Goal: Find specific page/section: Find specific page/section

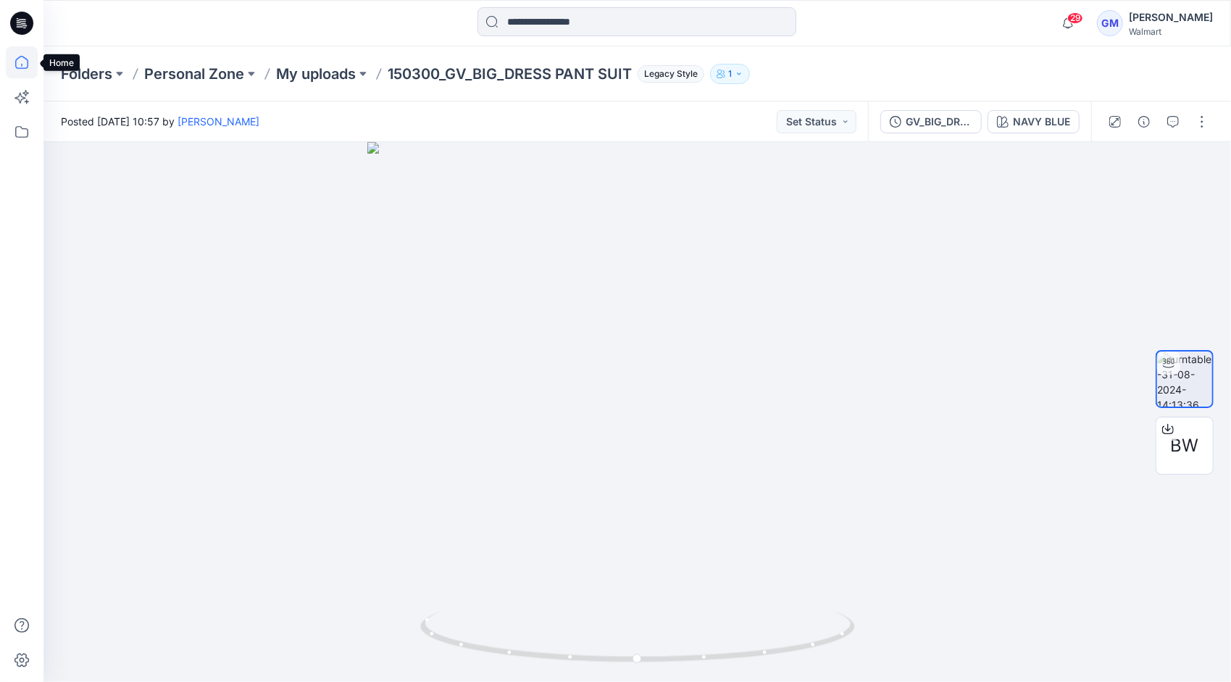
click at [20, 69] on icon at bounding box center [22, 62] width 32 height 32
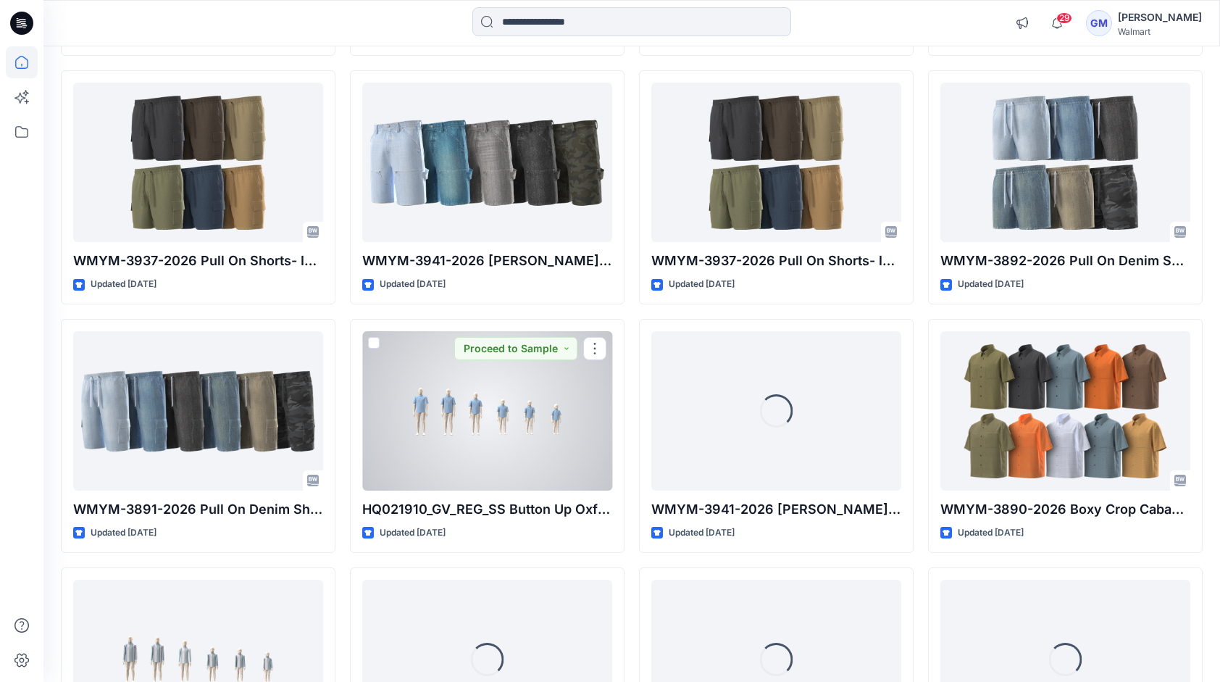
scroll to position [2511, 0]
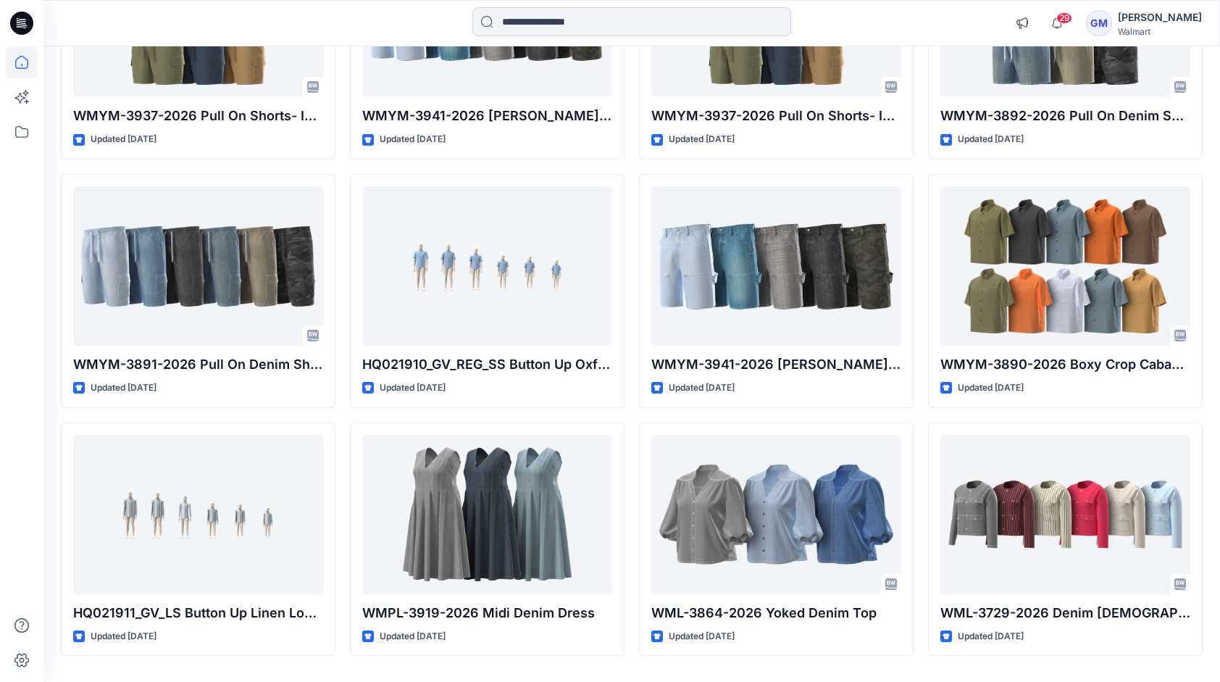
click at [547, 22] on input at bounding box center [631, 21] width 319 height 29
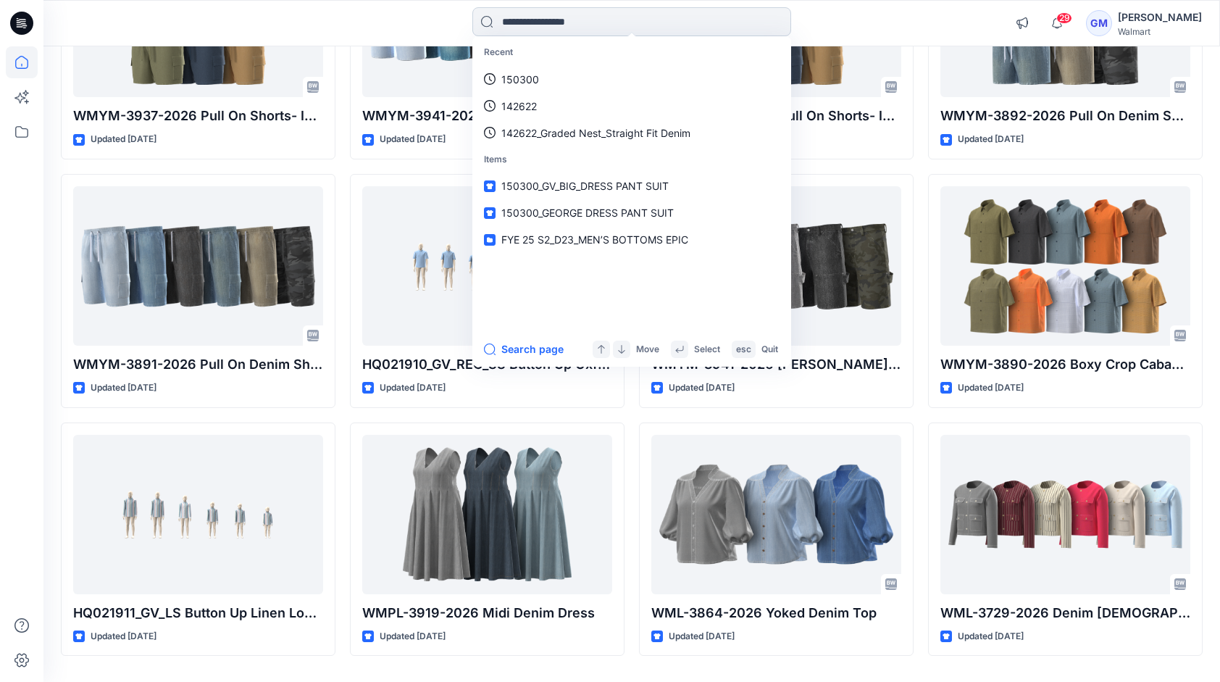
paste input "********"
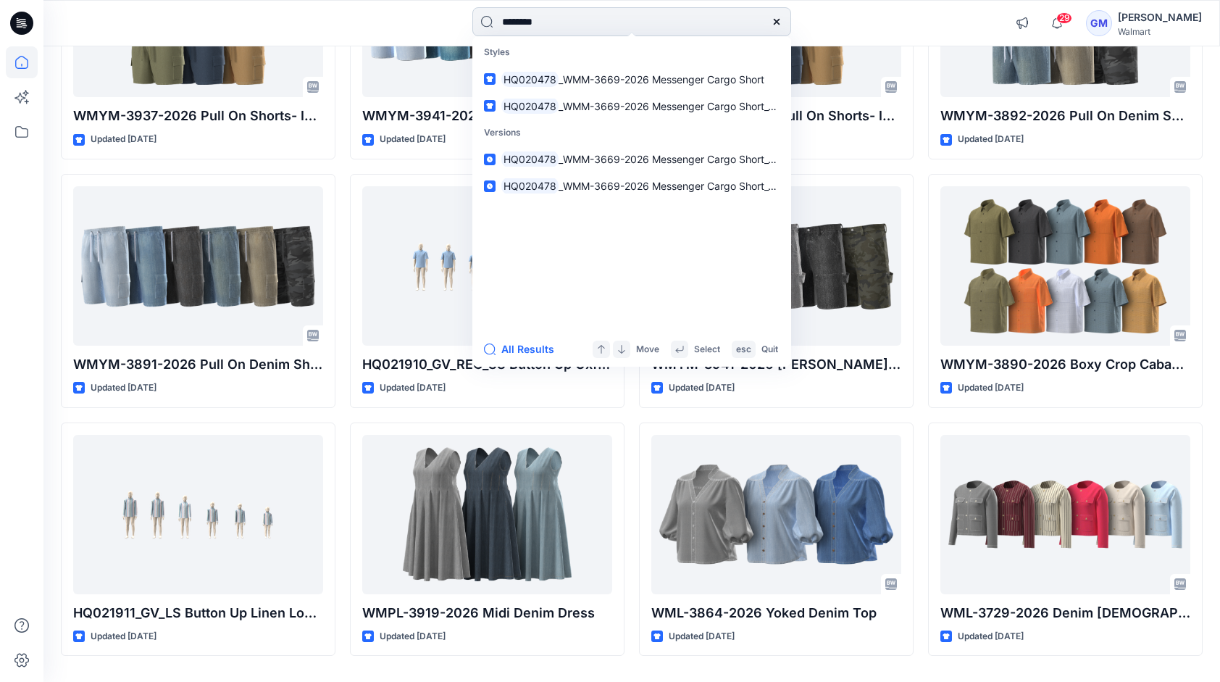
type input "********"
click at [535, 349] on button "All Results" at bounding box center [524, 348] width 80 height 17
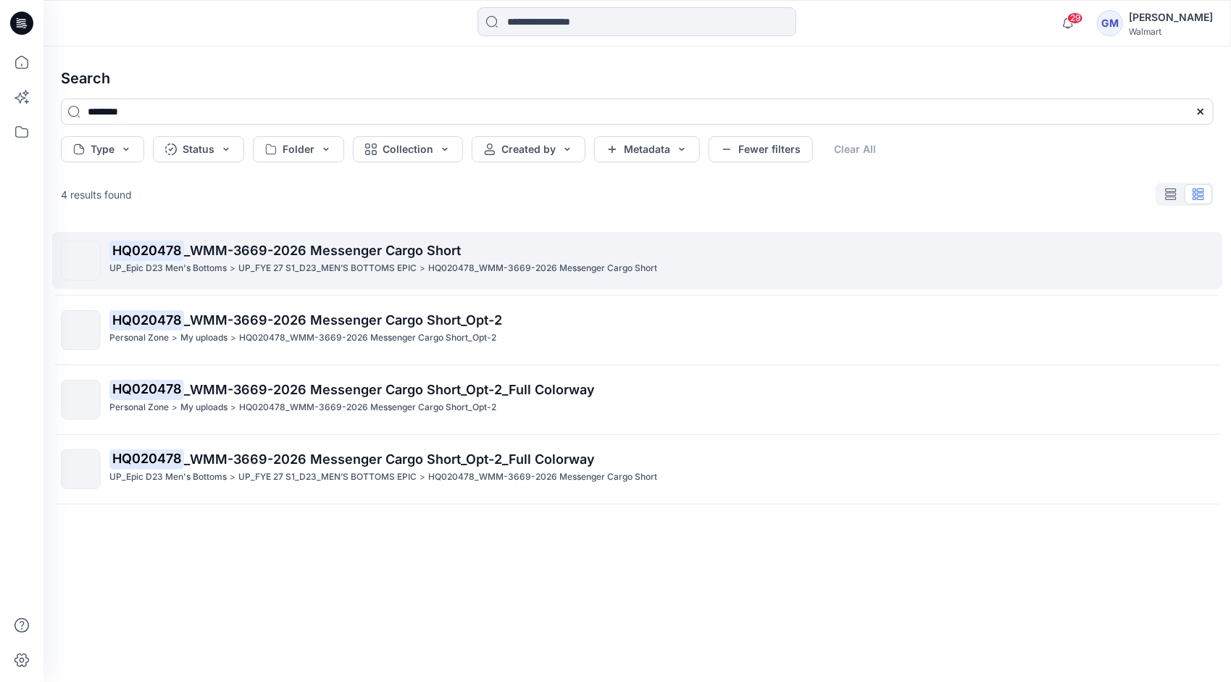
click at [349, 245] on span "_WMM-3669-2026 Messenger Cargo Short" at bounding box center [322, 250] width 277 height 15
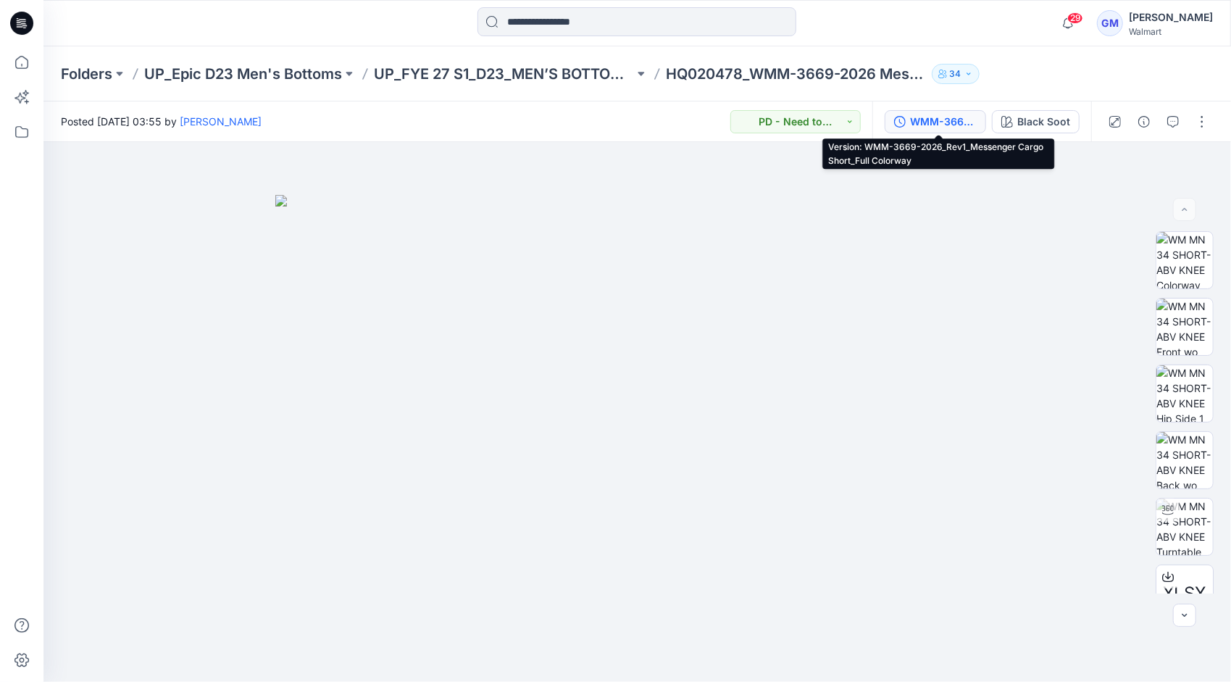
click at [961, 122] on div "WMM-3669-2026_Rev1_Messenger Cargo Short_Full Colorway" at bounding box center [943, 122] width 67 height 16
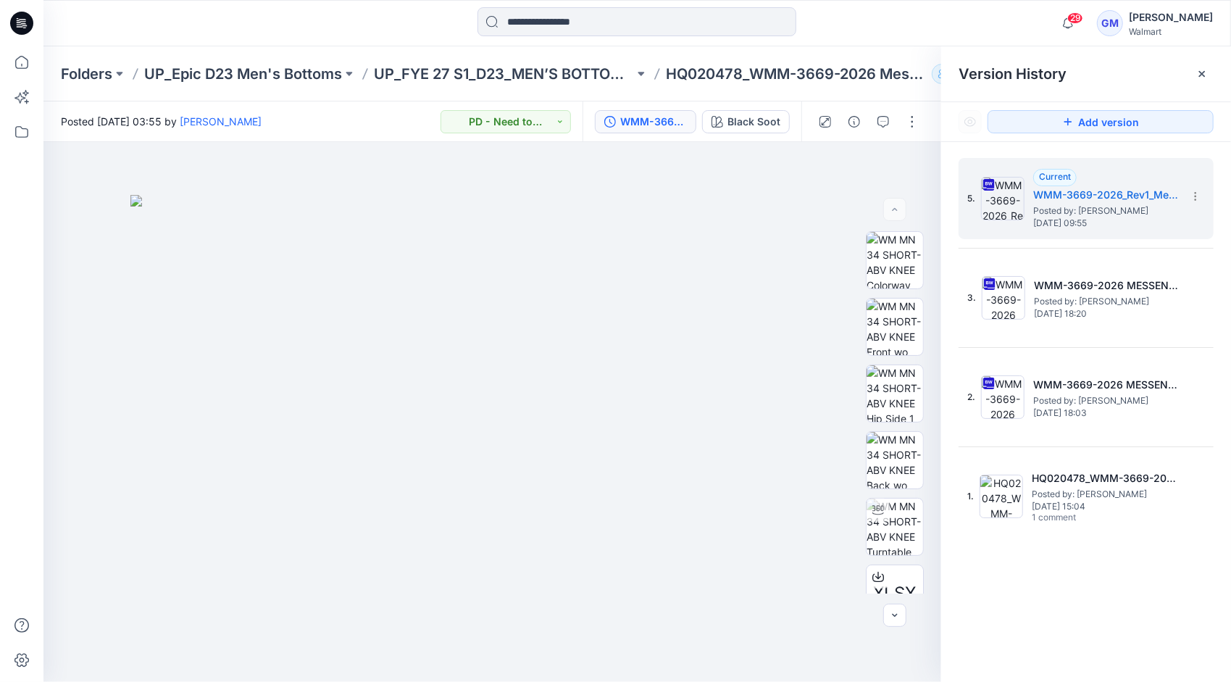
click at [868, 14] on div at bounding box center [636, 23] width 593 height 32
click at [585, 72] on p "UP_FYE 27 S1_D23_MEN’S BOTTOMS EPIC" at bounding box center [504, 74] width 260 height 20
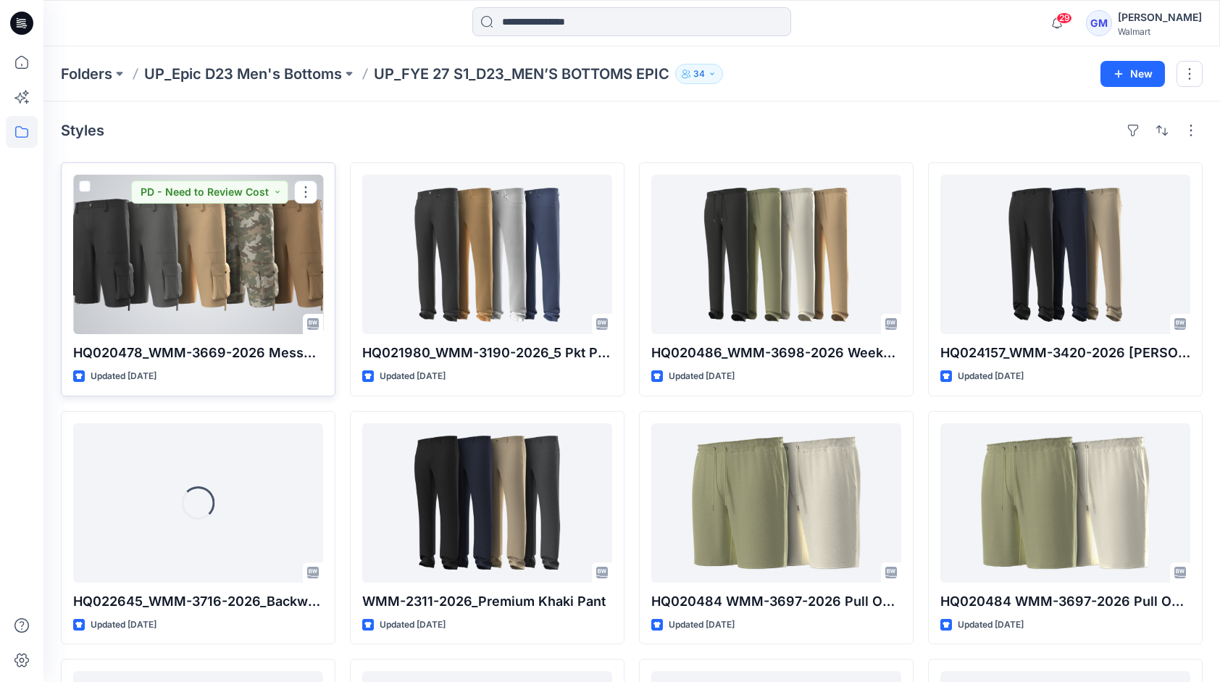
click at [233, 280] on div at bounding box center [198, 254] width 250 height 159
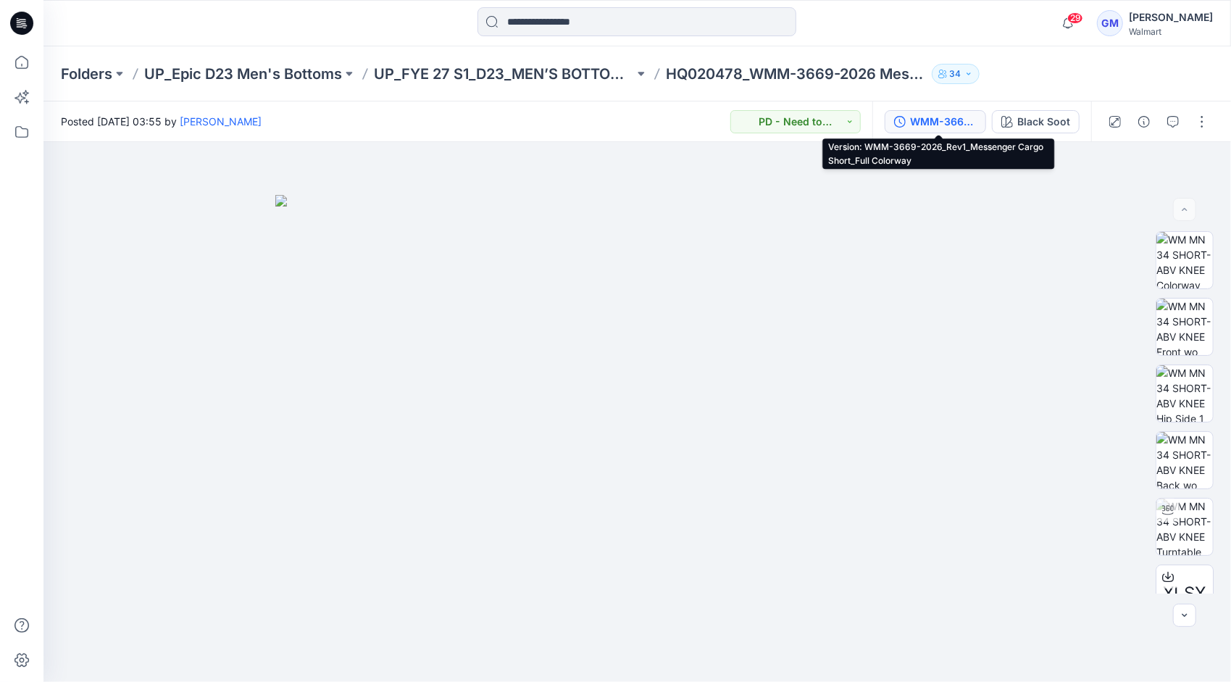
click at [942, 117] on div "WMM-3669-2026_Rev1_Messenger Cargo Short_Full Colorway" at bounding box center [943, 122] width 67 height 16
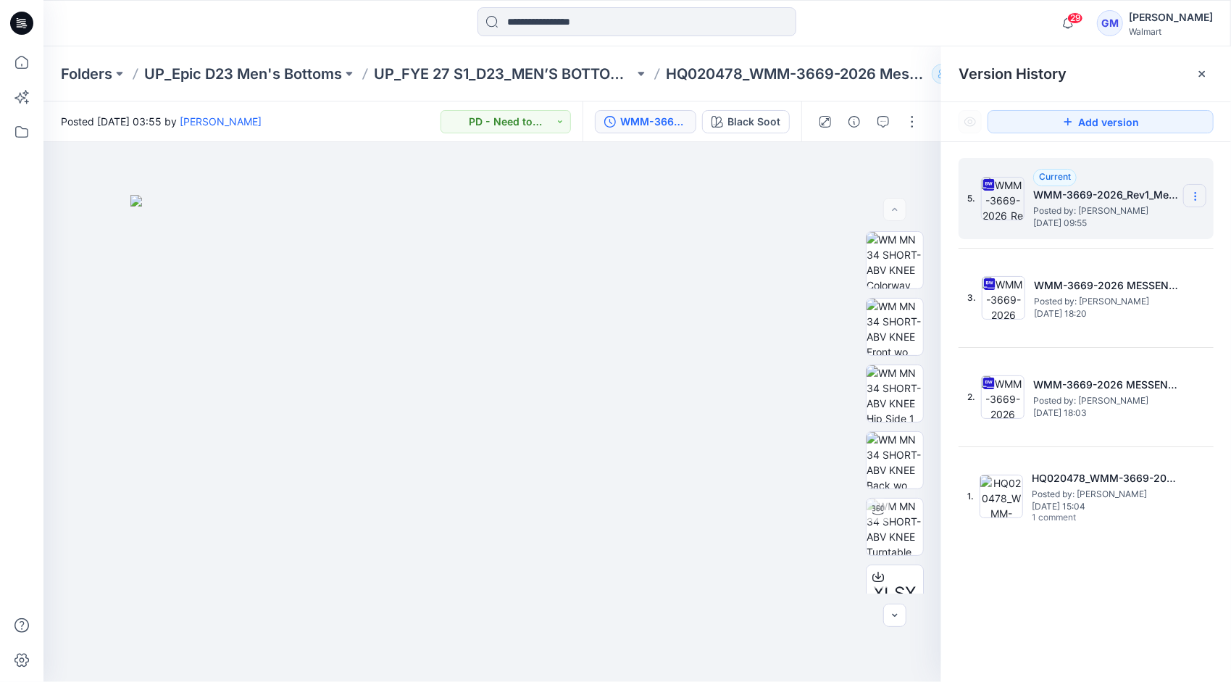
click at [1196, 200] on icon at bounding box center [1195, 197] width 12 height 12
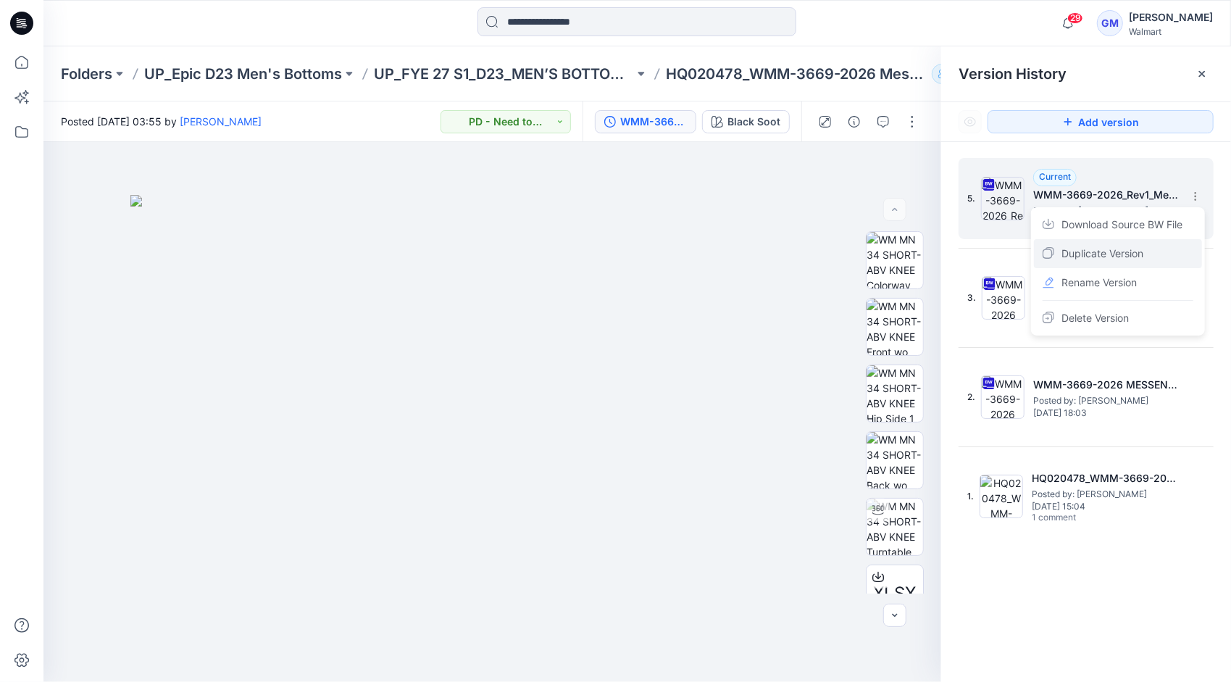
click at [1152, 250] on div "Duplicate Version" at bounding box center [1118, 253] width 168 height 29
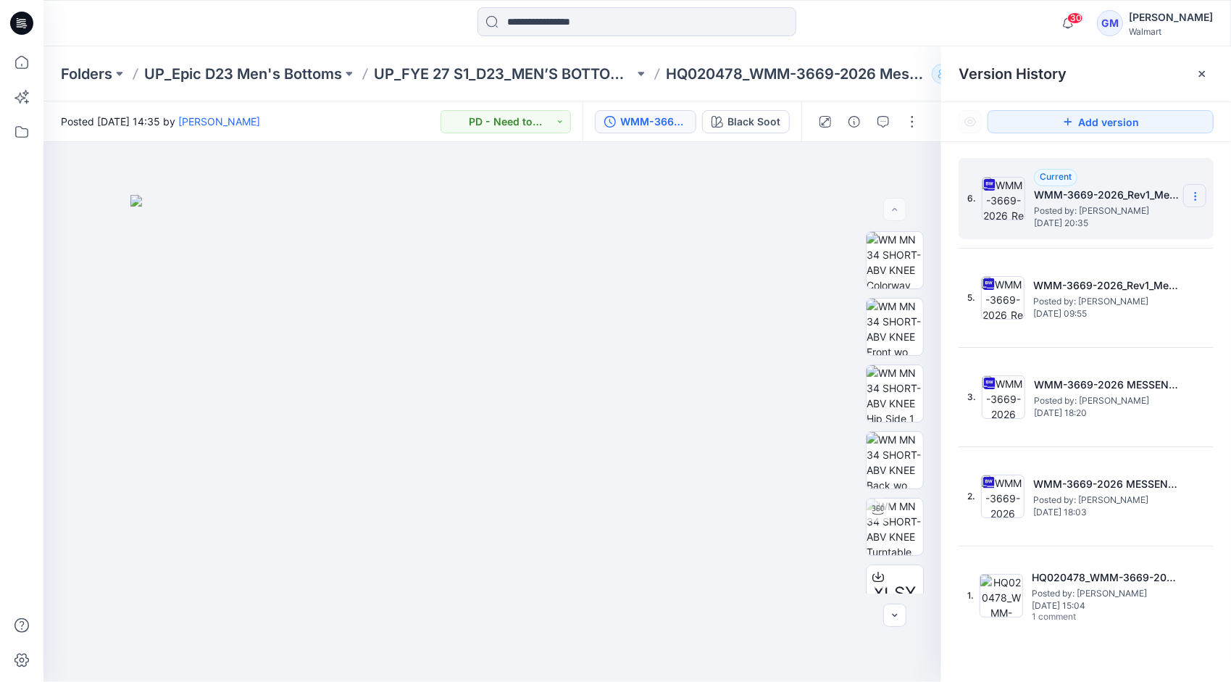
click at [1196, 188] on section at bounding box center [1194, 195] width 23 height 23
click at [1113, 277] on span "Rename Version" at bounding box center [1098, 282] width 75 height 17
type input "**********"
click at [833, 36] on div at bounding box center [636, 23] width 593 height 32
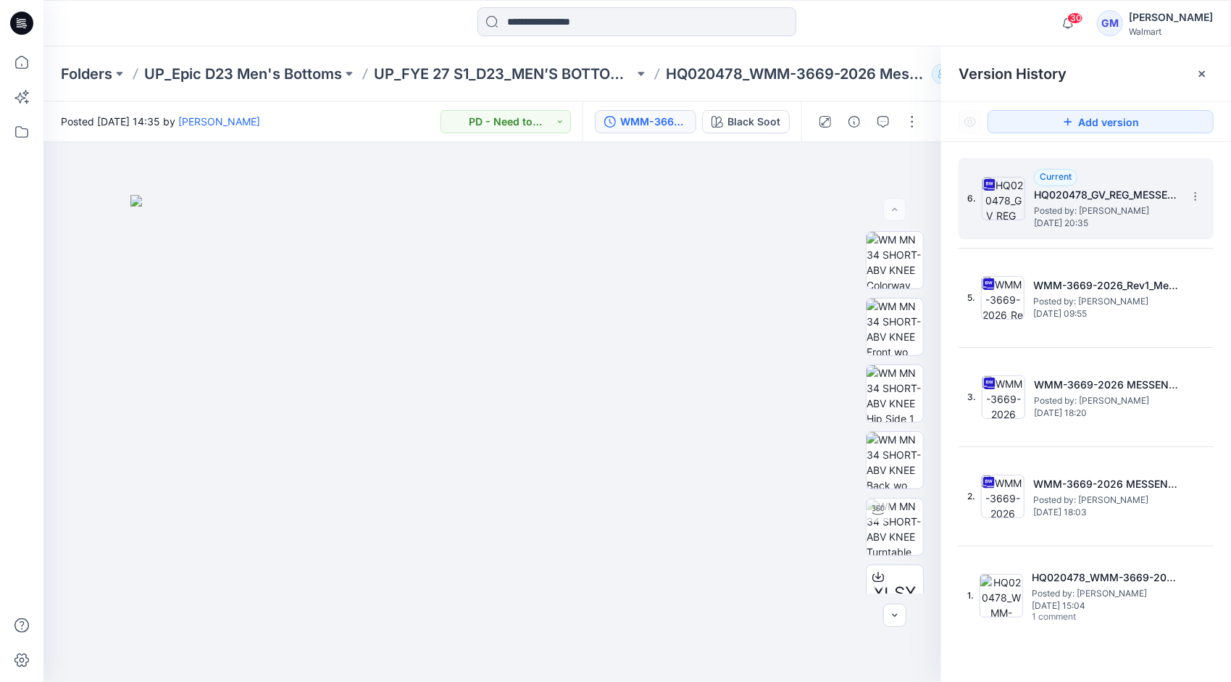
click at [1079, 204] on span "Posted by: [PERSON_NAME]" at bounding box center [1106, 211] width 145 height 14
click at [71, 372] on div at bounding box center [491, 412] width 897 height 540
click at [537, 65] on p "UP_FYE 27 S1_D23_MEN’S BOTTOMS EPIC" at bounding box center [504, 74] width 260 height 20
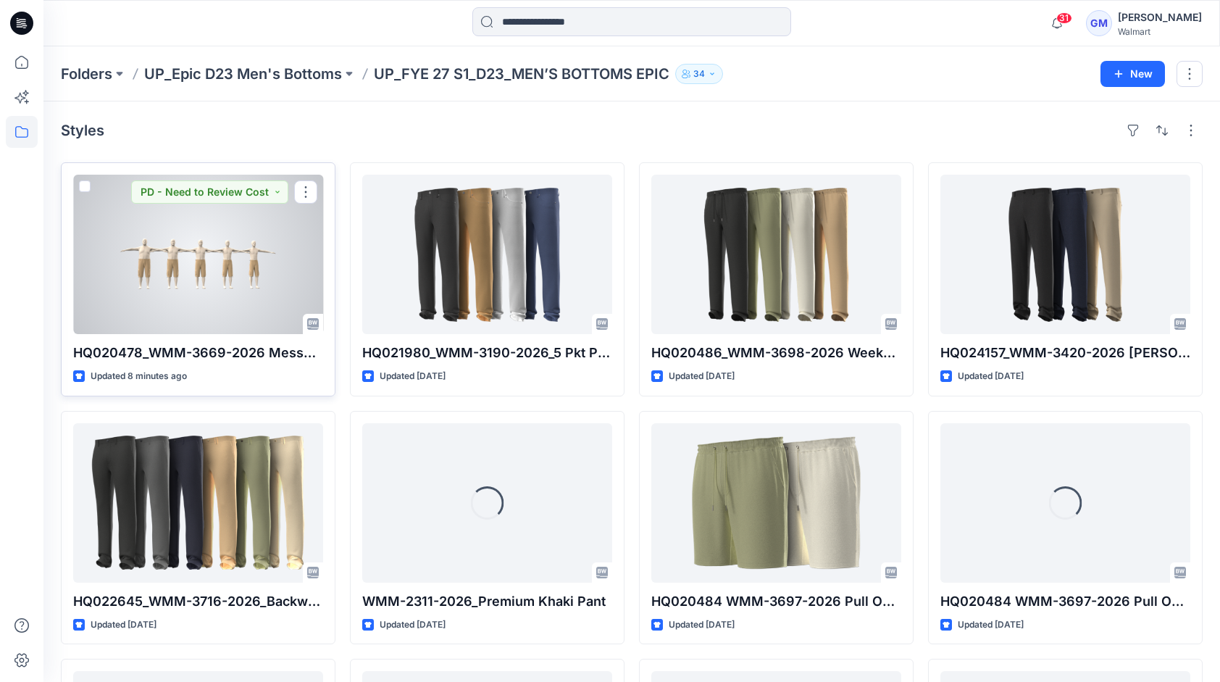
click at [220, 280] on div at bounding box center [198, 254] width 250 height 159
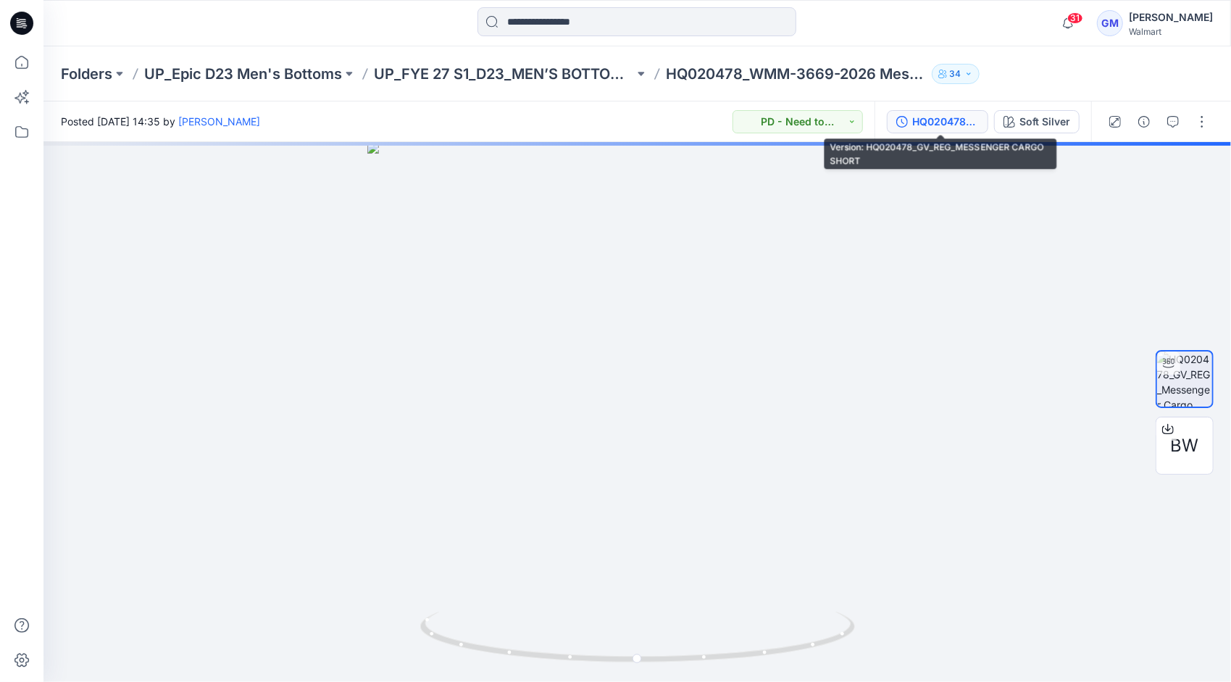
click at [941, 120] on div "HQ020478_GV_REG_MESSENGER CARGO SHORT" at bounding box center [945, 122] width 67 height 16
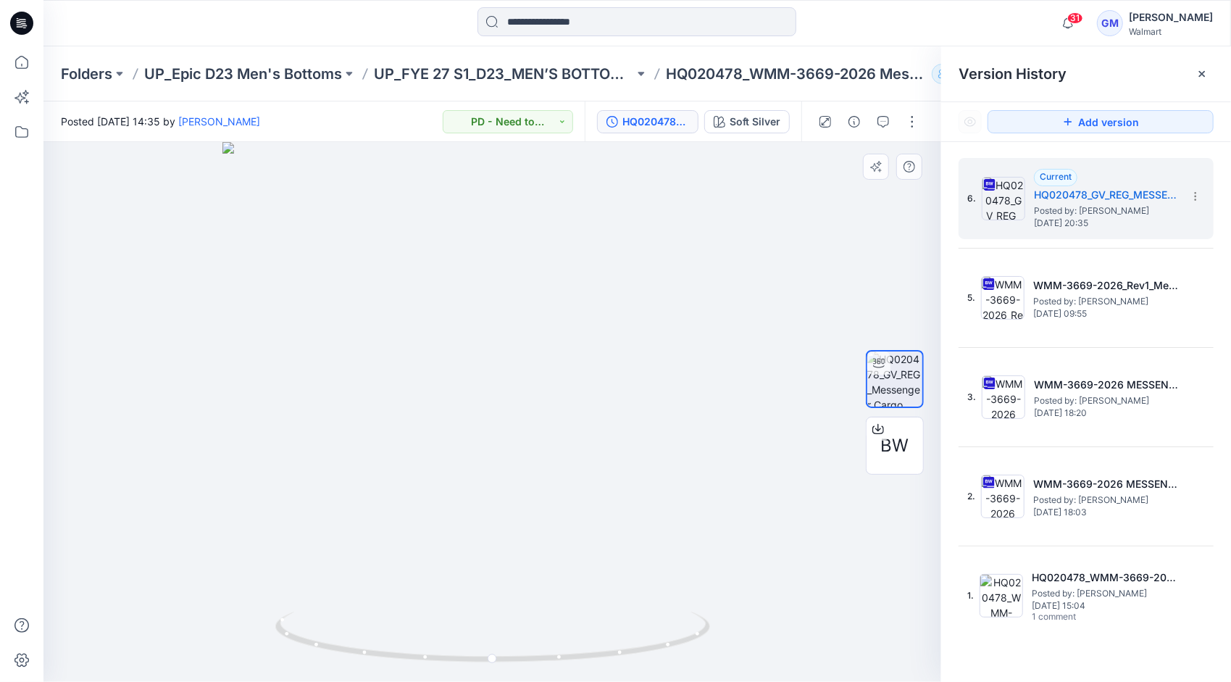
click at [230, 343] on div at bounding box center [491, 412] width 897 height 540
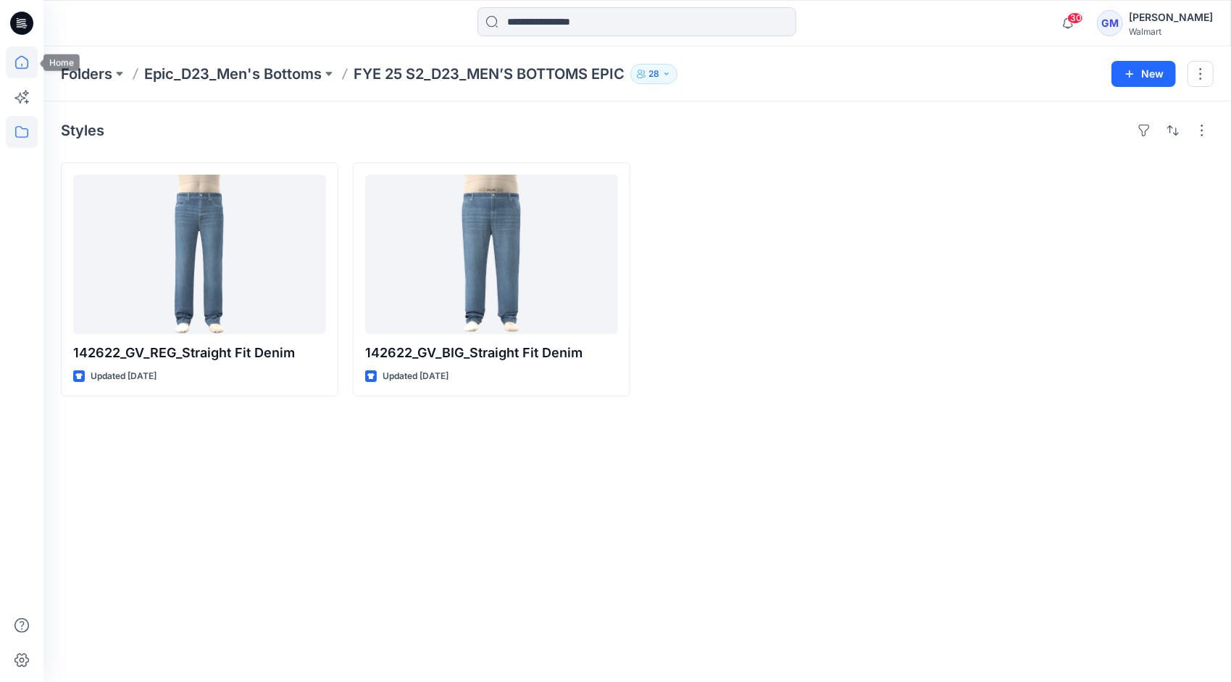
click at [30, 54] on icon at bounding box center [22, 62] width 32 height 32
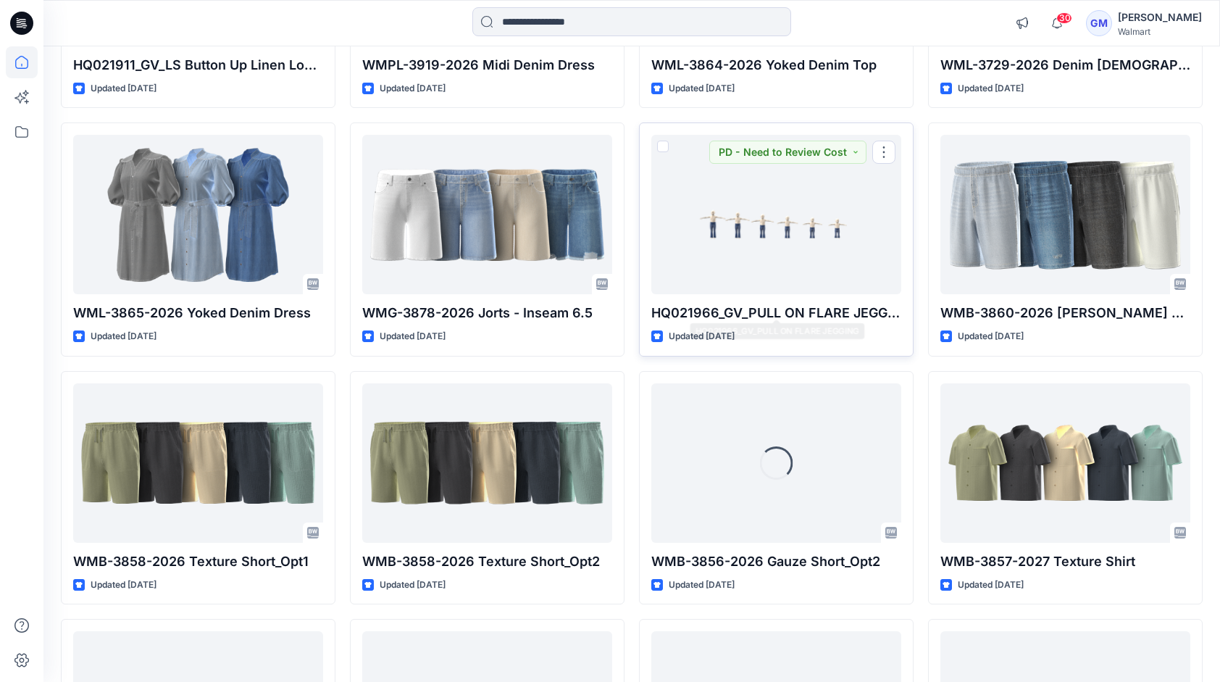
scroll to position [2983, 0]
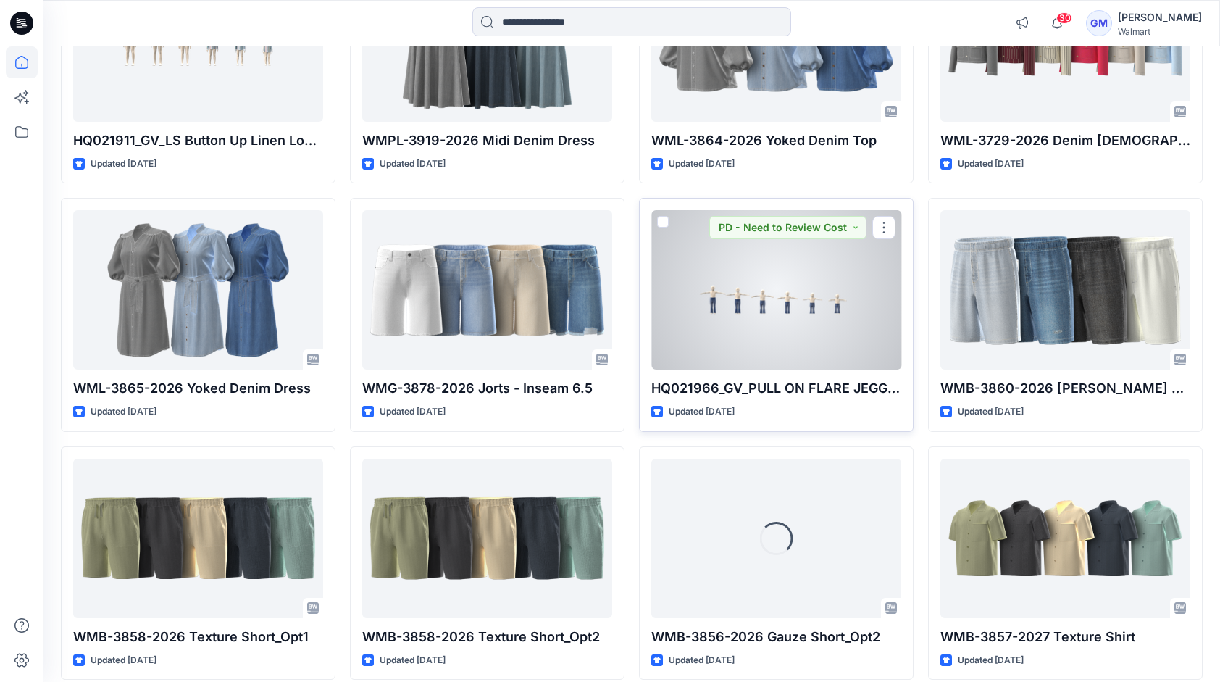
click at [785, 324] on div at bounding box center [776, 289] width 250 height 159
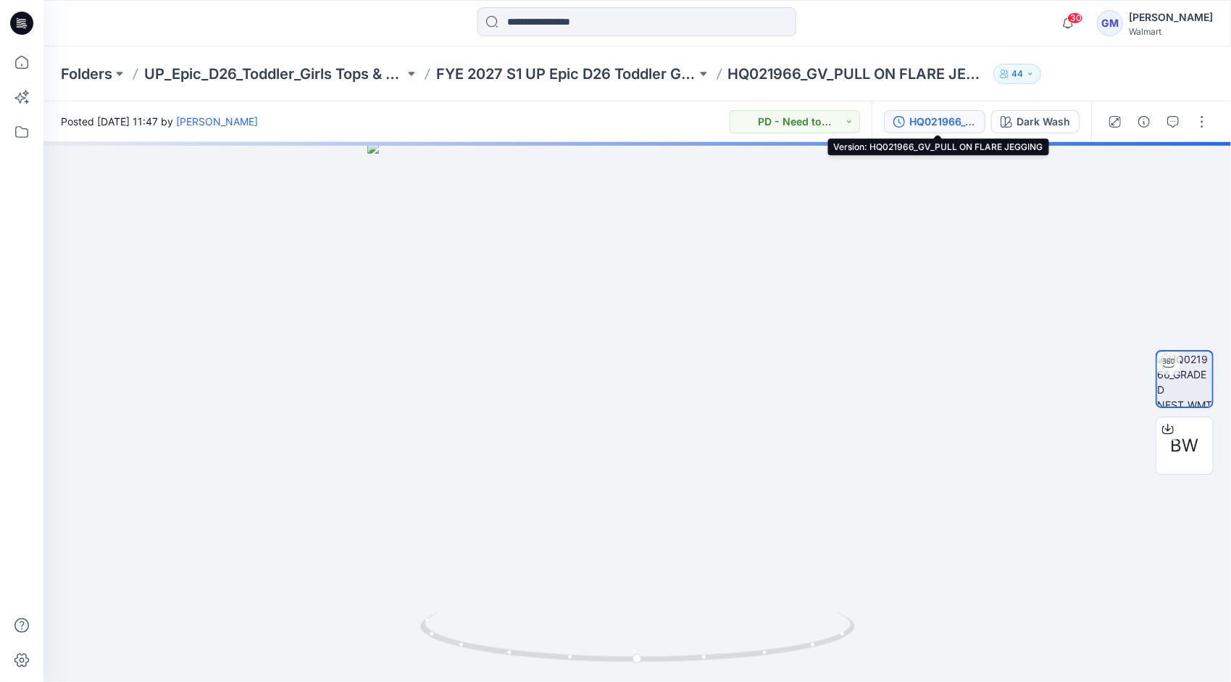
click at [934, 118] on div "HQ021966_GV_PULL ON FLARE JEGGING" at bounding box center [942, 122] width 67 height 16
